Goal: Task Accomplishment & Management: Use online tool/utility

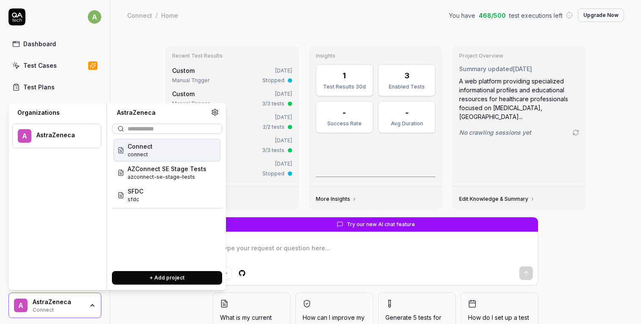
click at [156, 159] on div "Connect connect" at bounding box center [167, 150] width 107 height 22
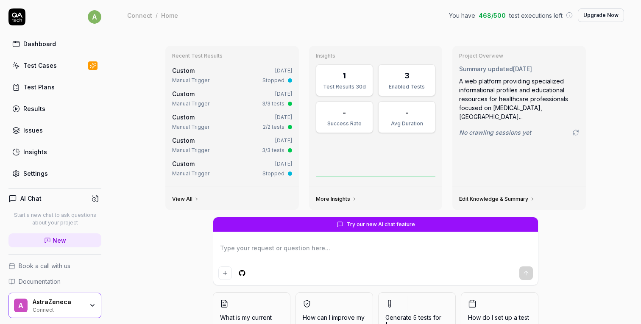
click at [51, 67] on div "Test Cases" at bounding box center [39, 65] width 33 height 9
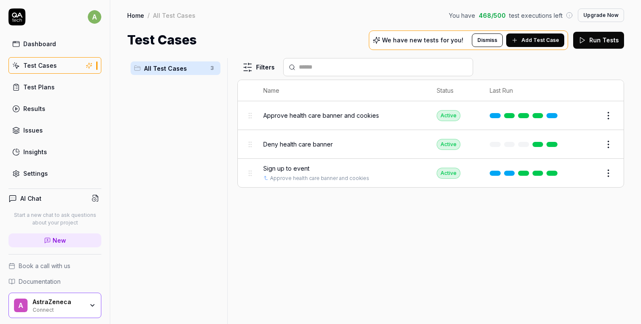
click at [286, 166] on span "Sign up to event" at bounding box center [286, 168] width 46 height 9
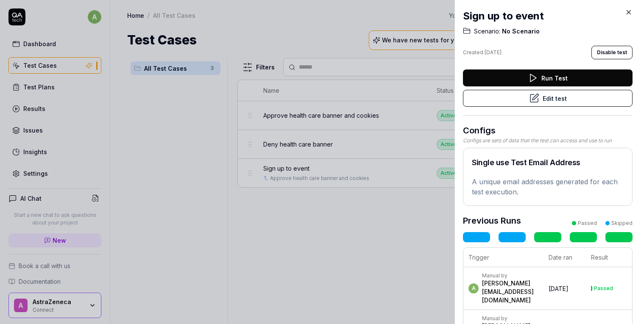
click at [563, 101] on button "Edit test" at bounding box center [547, 98] width 169 height 17
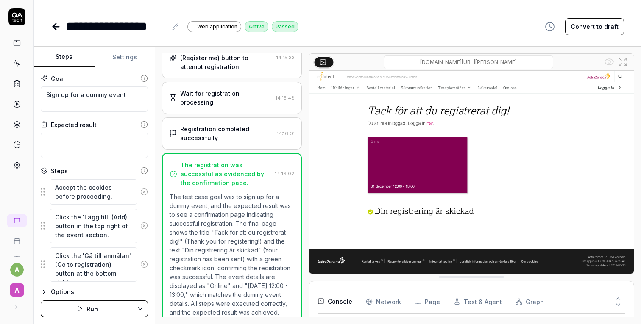
scroll to position [109, 0]
type textarea "*"
